Goal: Find specific page/section: Find specific page/section

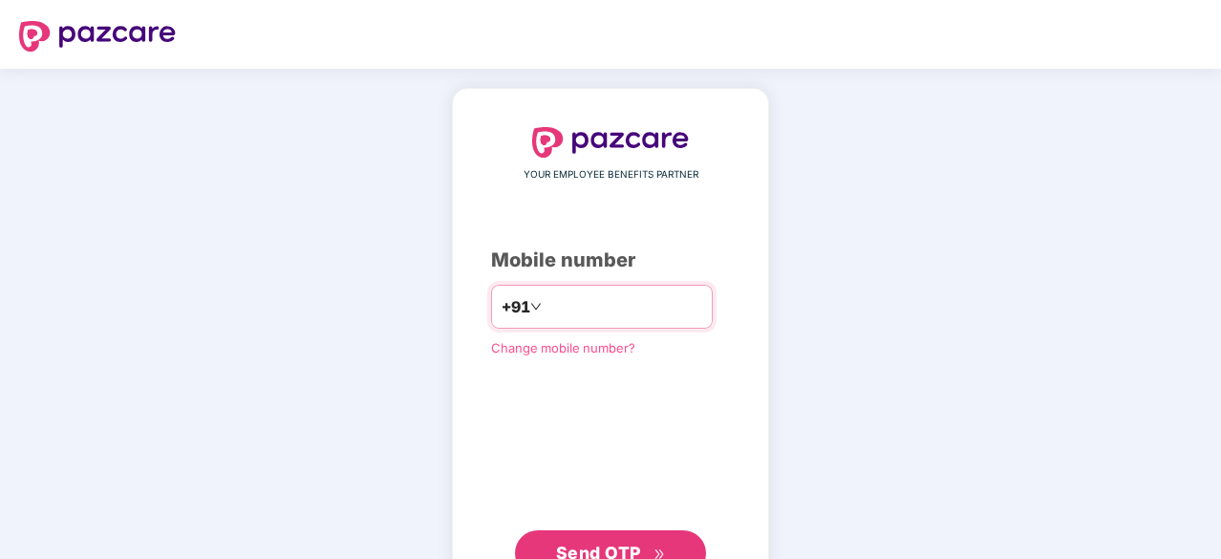
type input "**********"
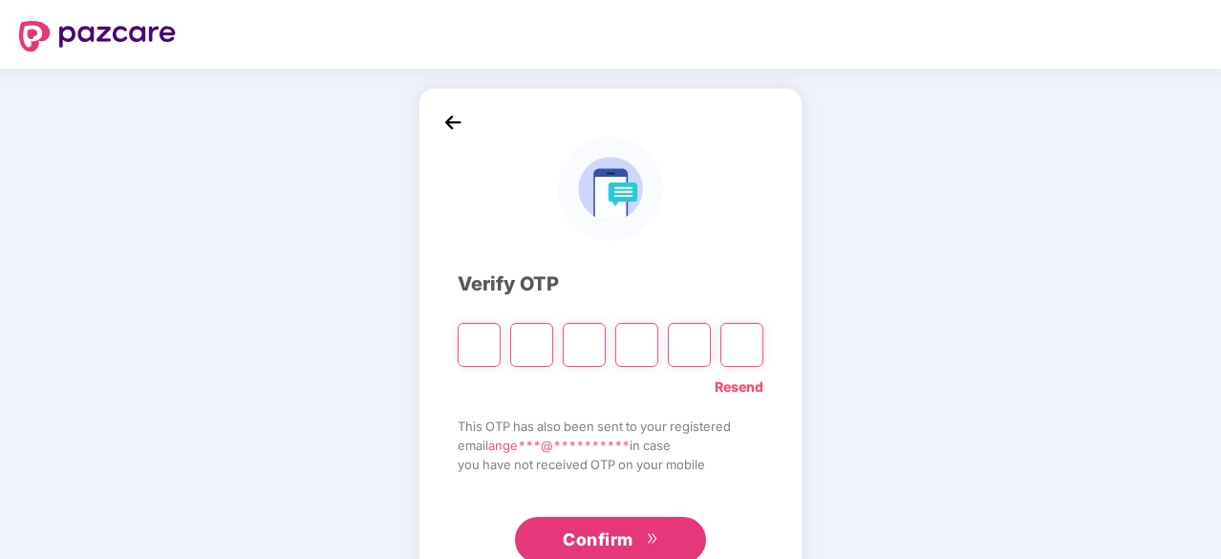
click at [484, 333] on input "Please enter verification code. Digit 1" at bounding box center [479, 345] width 43 height 44
paste input "*"
type input "*"
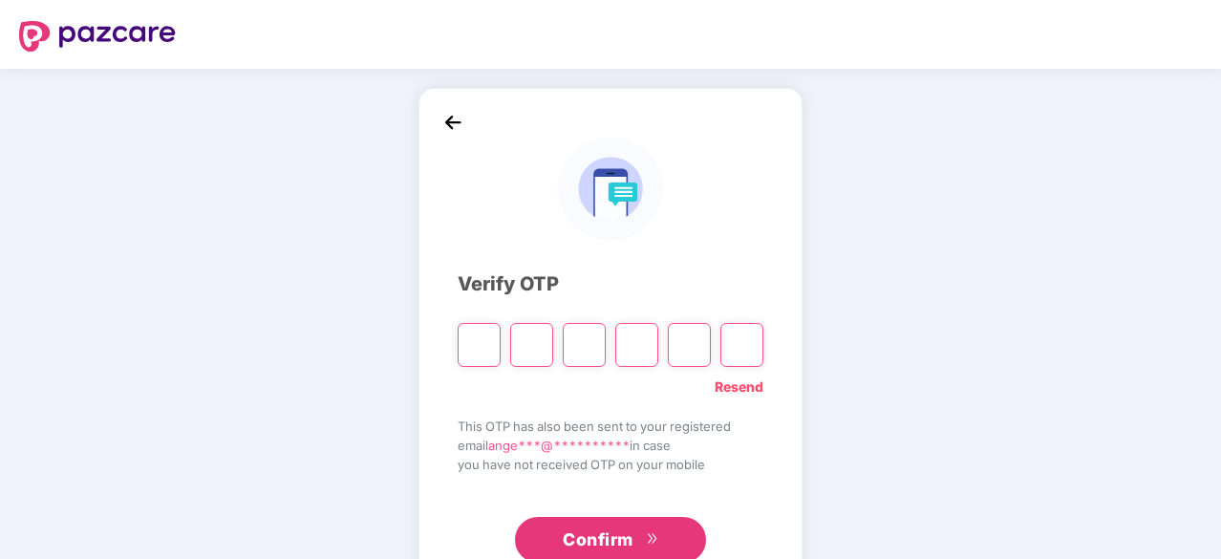
type input "*"
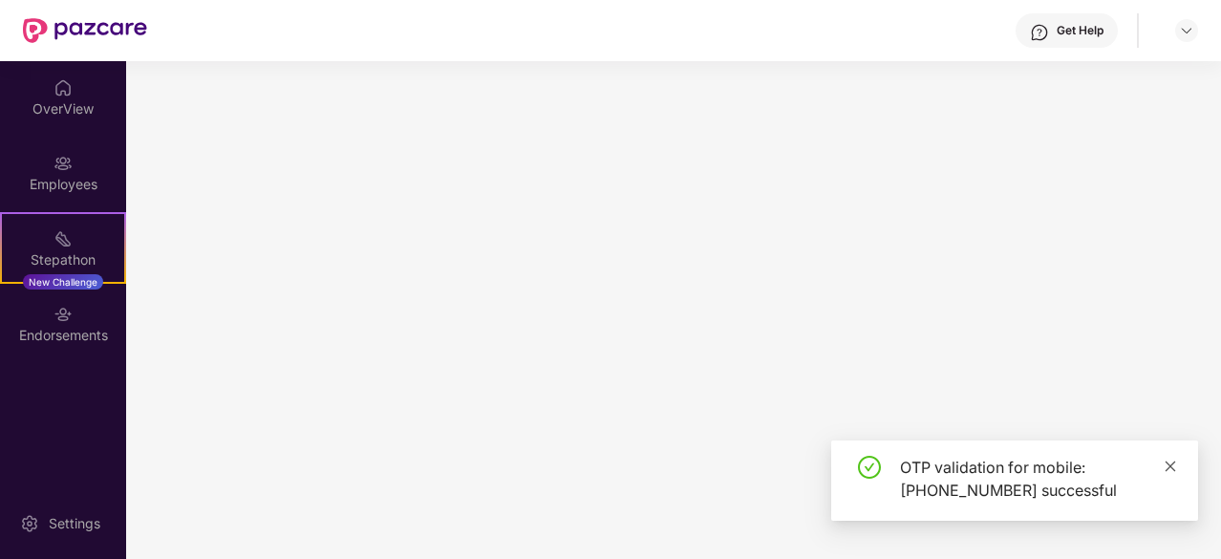
click at [1168, 466] on icon "close" at bounding box center [1169, 465] width 13 height 13
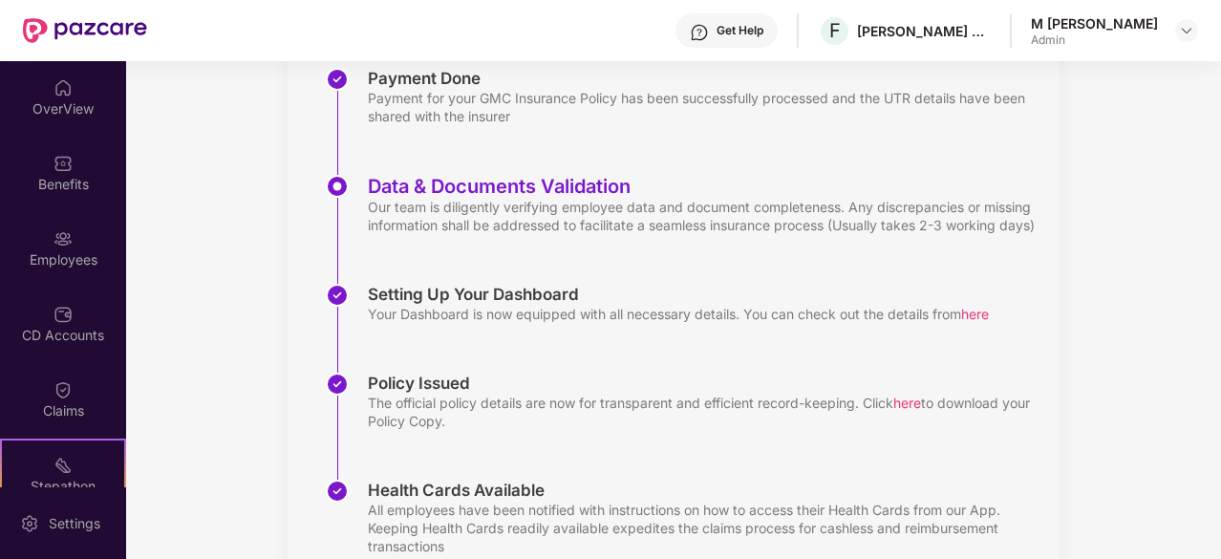
scroll to position [403, 0]
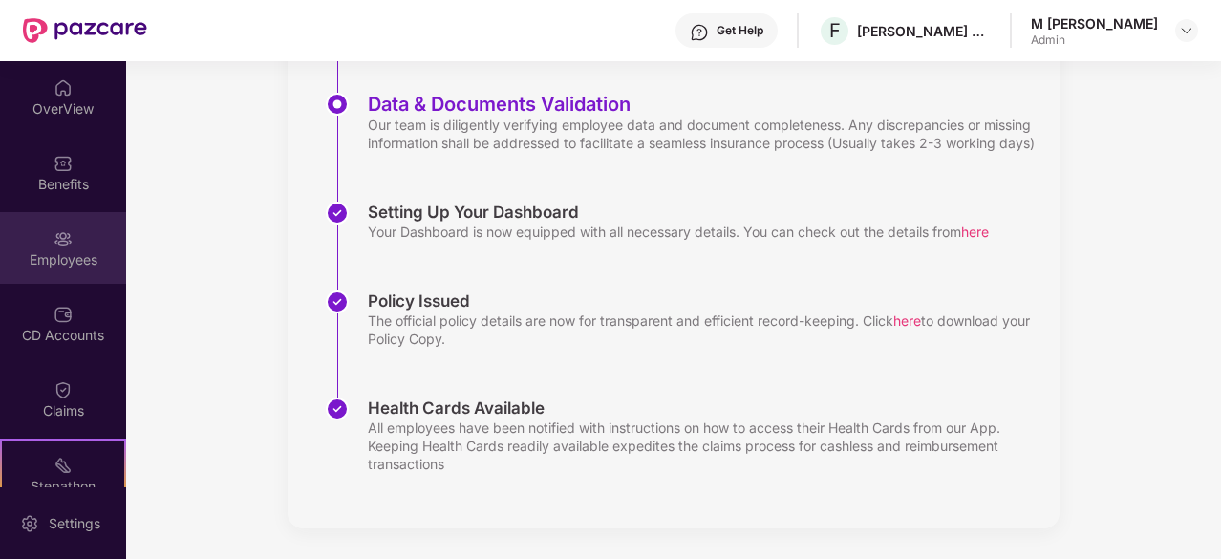
click at [68, 234] on img at bounding box center [62, 238] width 19 height 19
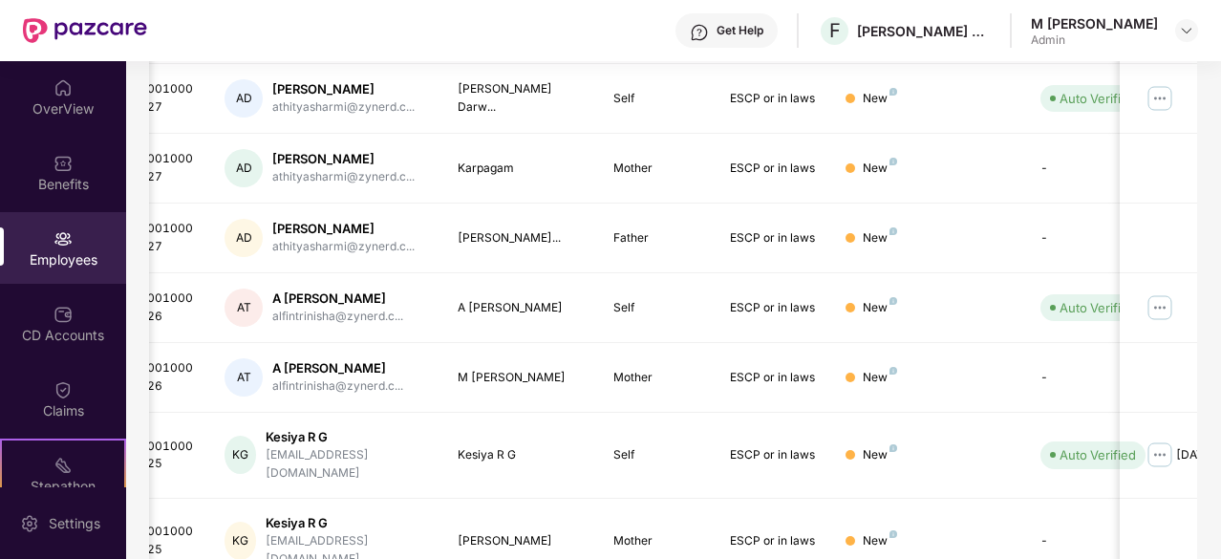
scroll to position [602, 0]
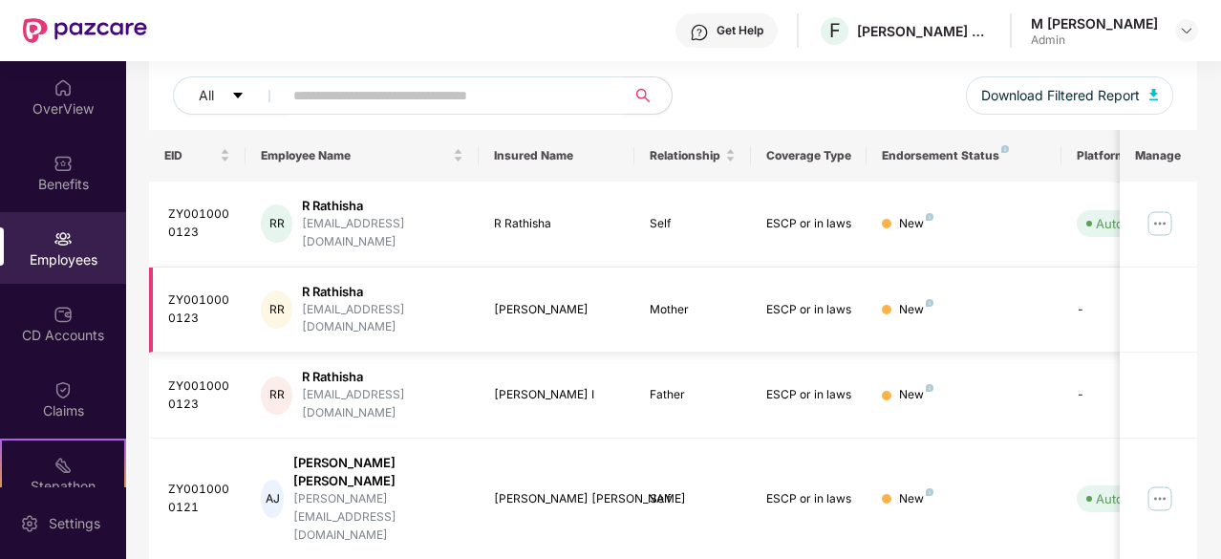
scroll to position [0, 0]
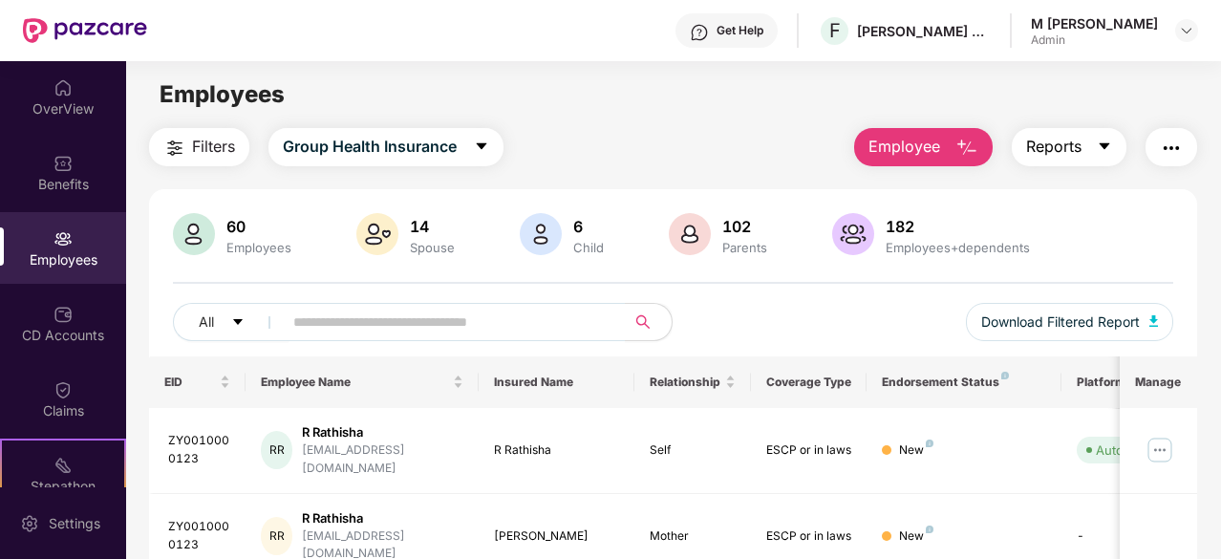
click at [1076, 145] on span "Reports" at bounding box center [1053, 147] width 55 height 24
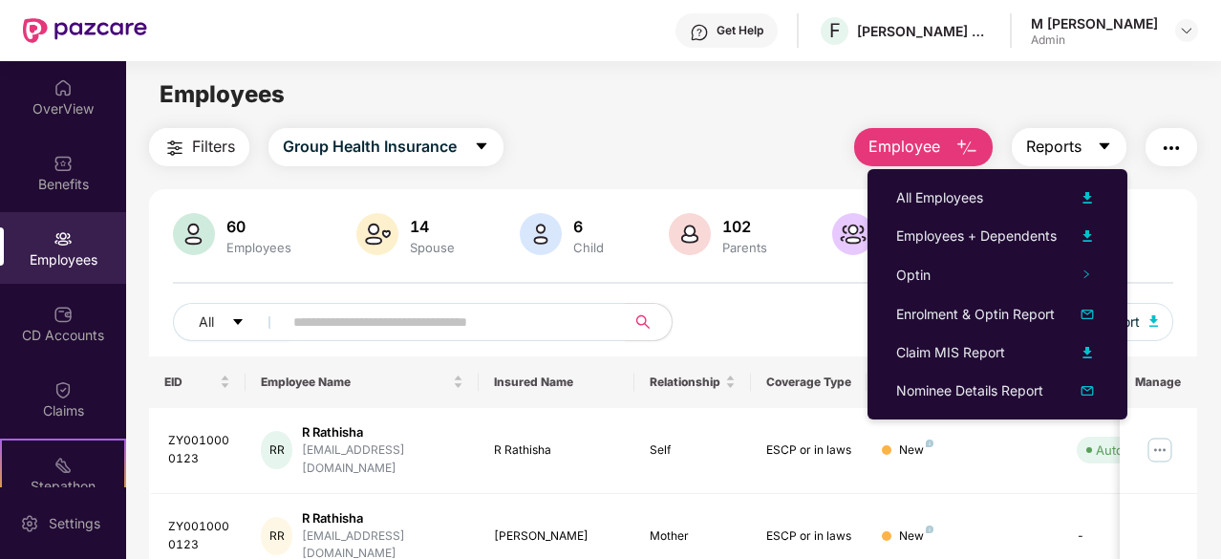
click at [1076, 145] on span "Reports" at bounding box center [1053, 147] width 55 height 24
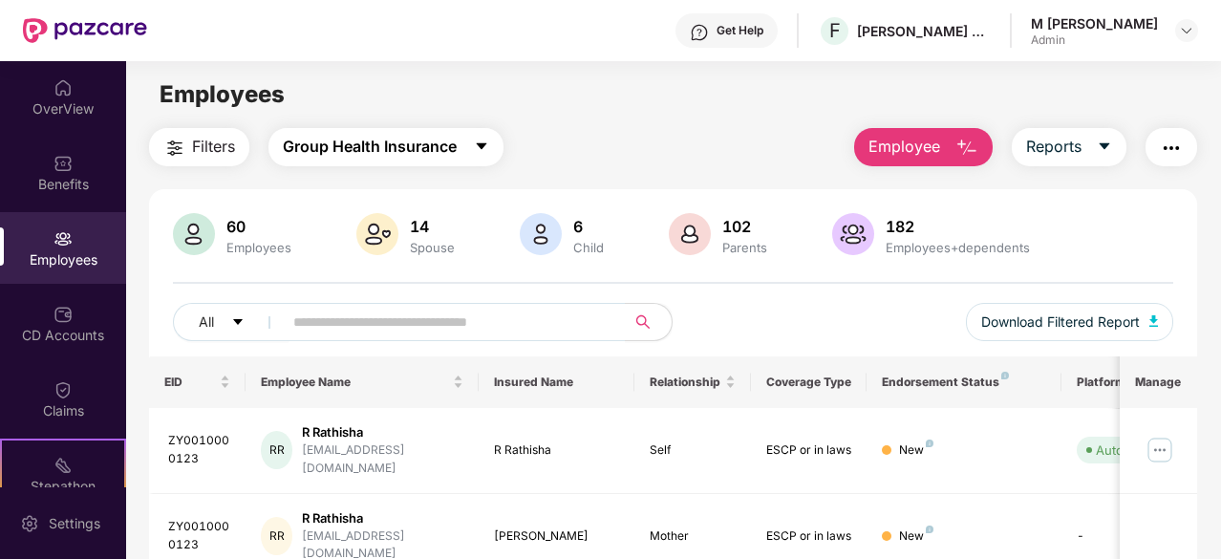
click at [457, 150] on span "Group Health Insurance" at bounding box center [370, 147] width 174 height 24
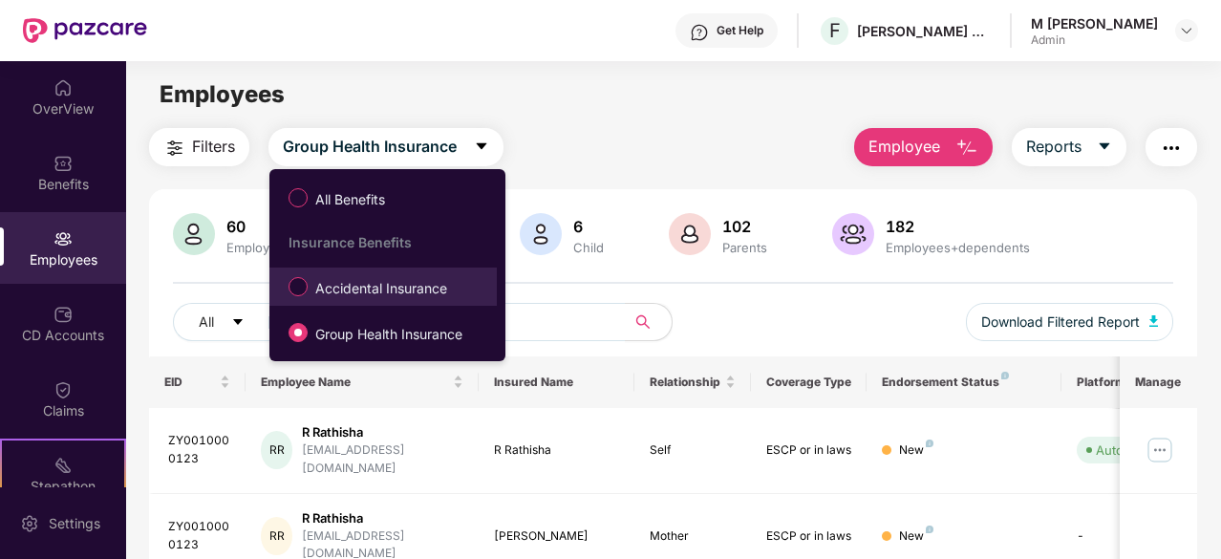
click at [378, 286] on span "Accidental Insurance" at bounding box center [381, 288] width 147 height 21
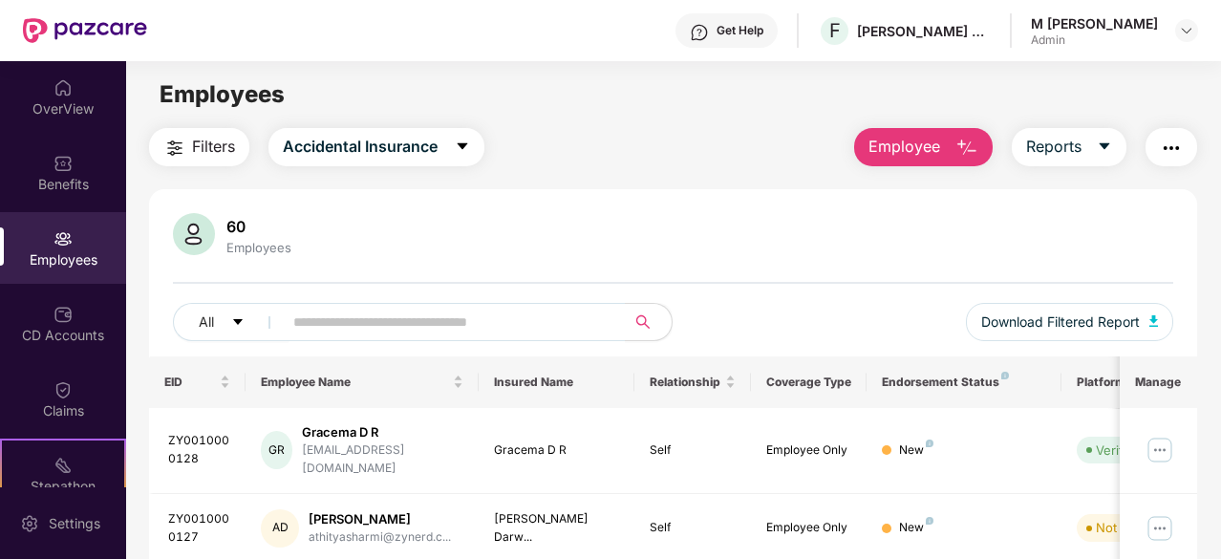
scroll to position [610, 0]
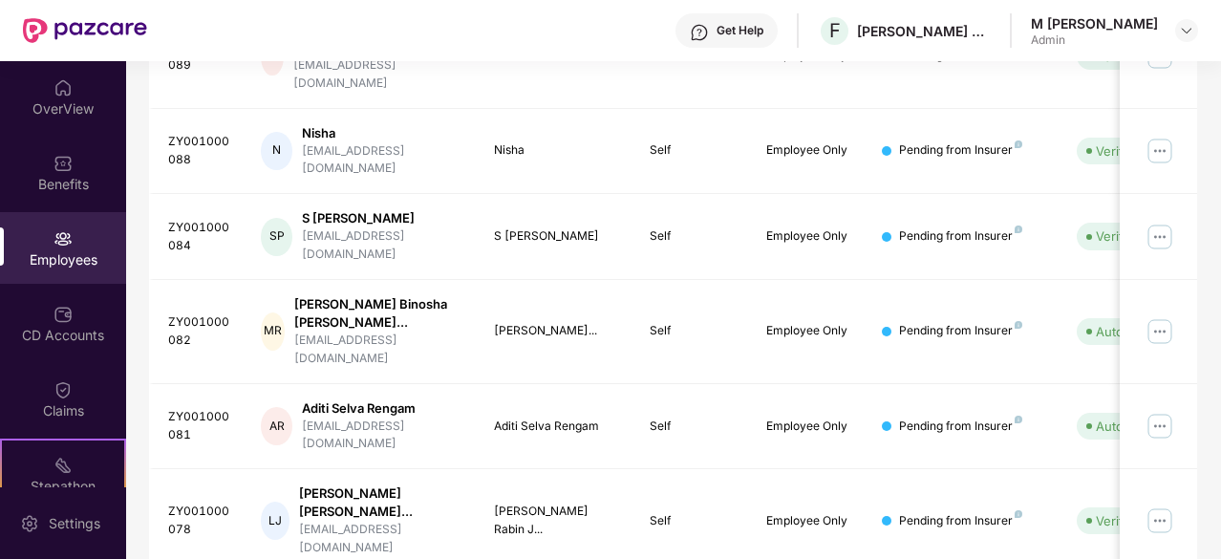
scroll to position [659, 0]
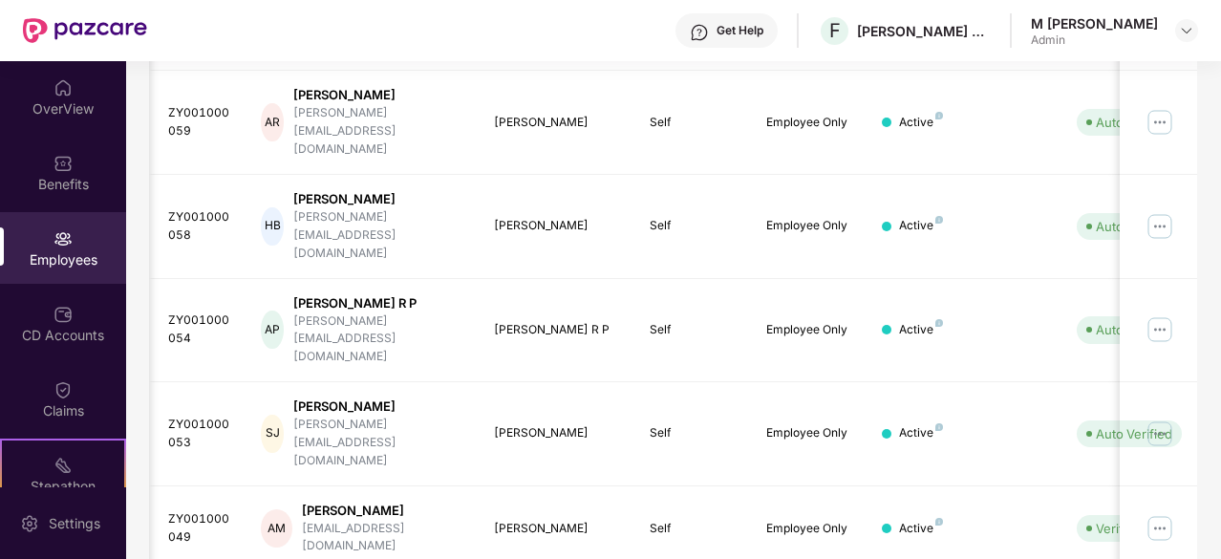
scroll to position [0, 48]
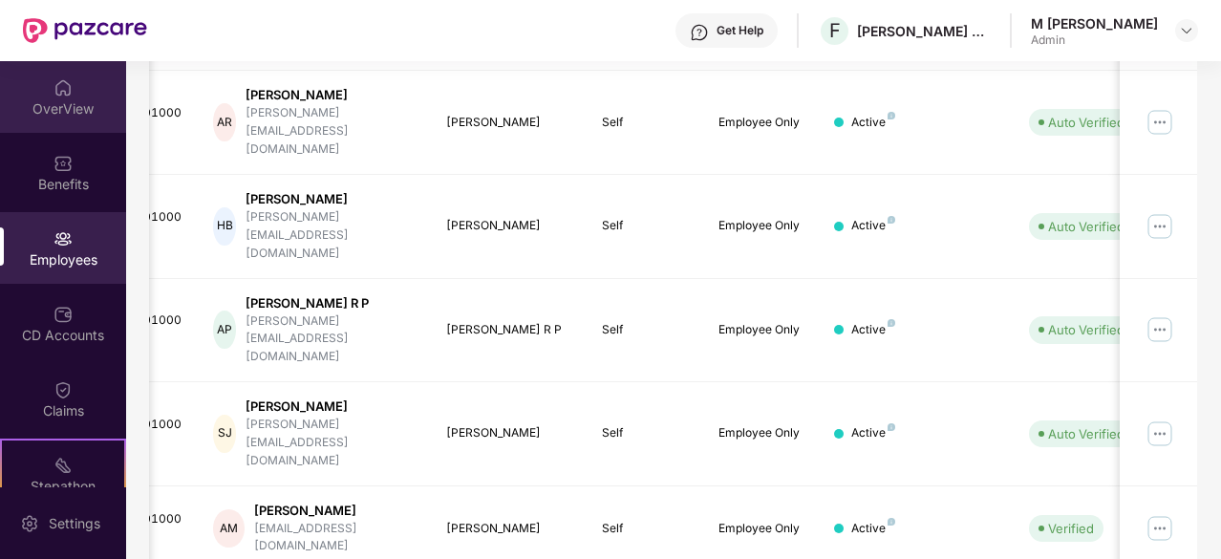
click at [53, 83] on img at bounding box center [62, 87] width 19 height 19
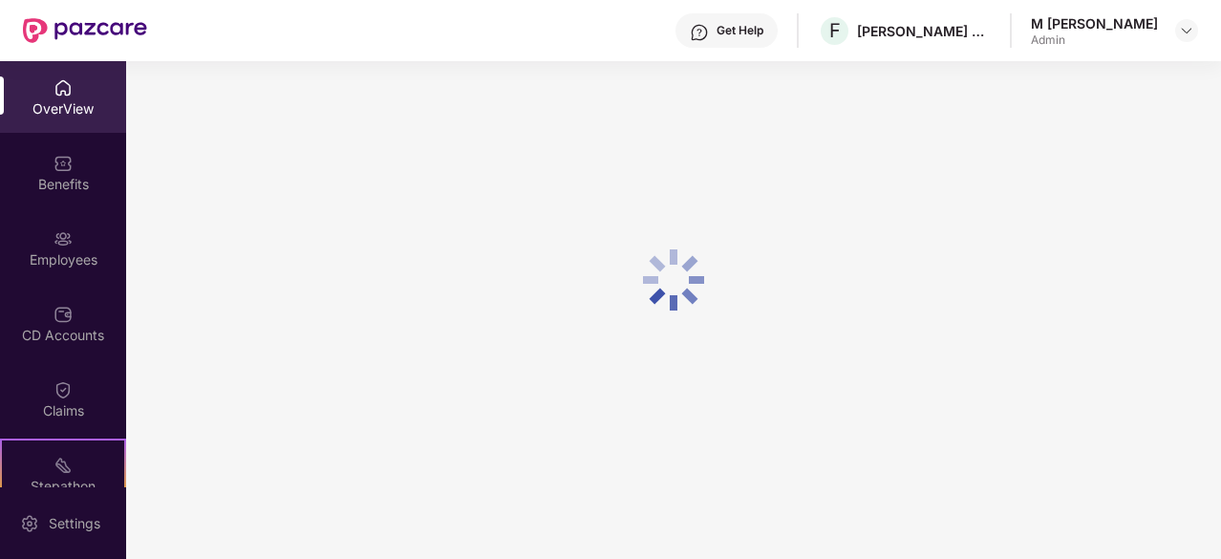
scroll to position [61, 0]
